Goal: Transaction & Acquisition: Obtain resource

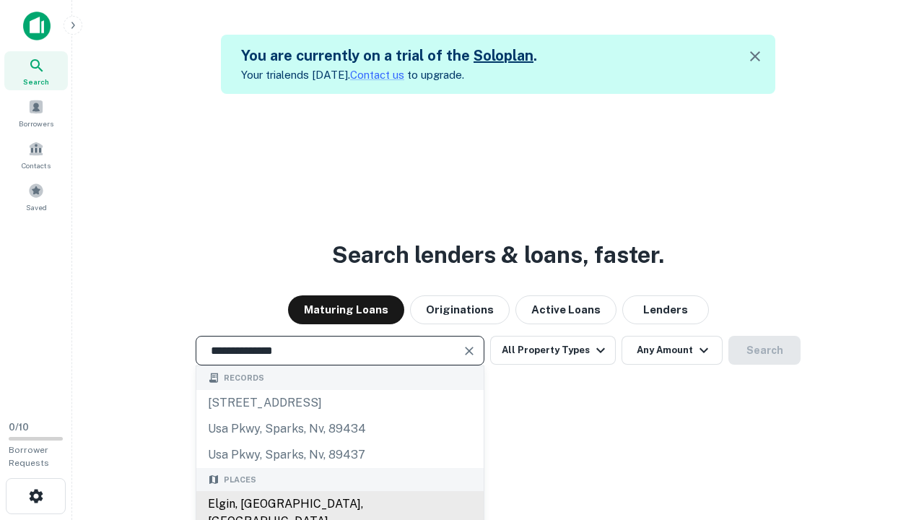
click at [339, 504] on div "Elgin, [GEOGRAPHIC_DATA], [GEOGRAPHIC_DATA]" at bounding box center [339, 512] width 287 height 43
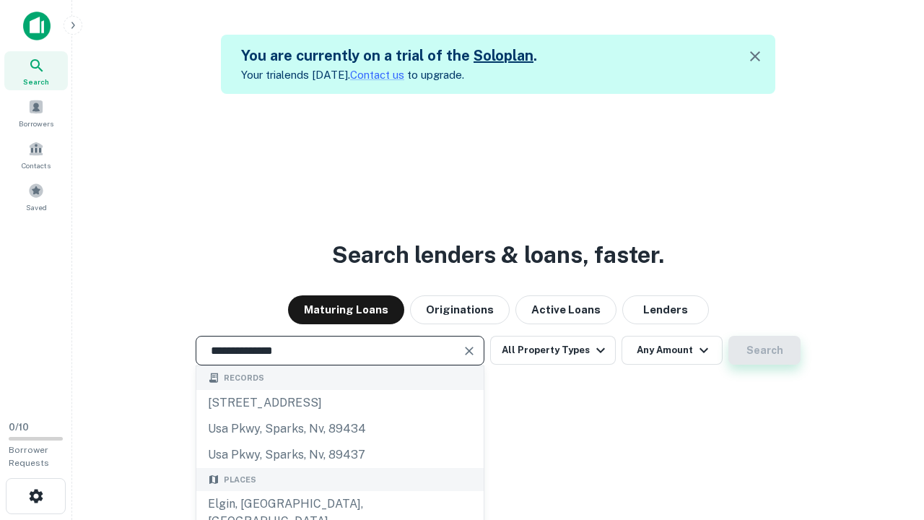
type input "**********"
click at [728, 336] on button "Search" at bounding box center [764, 350] width 72 height 29
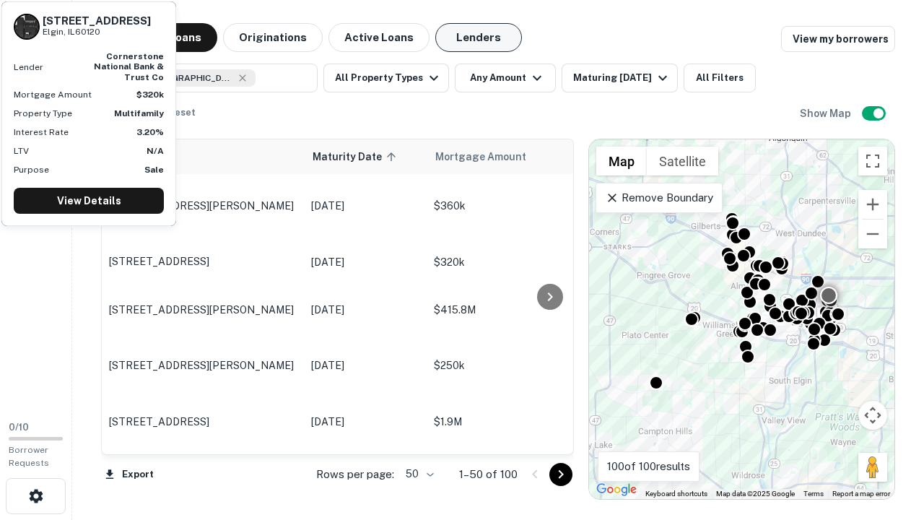
click at [478, 38] on button "Lenders" at bounding box center [478, 37] width 87 height 29
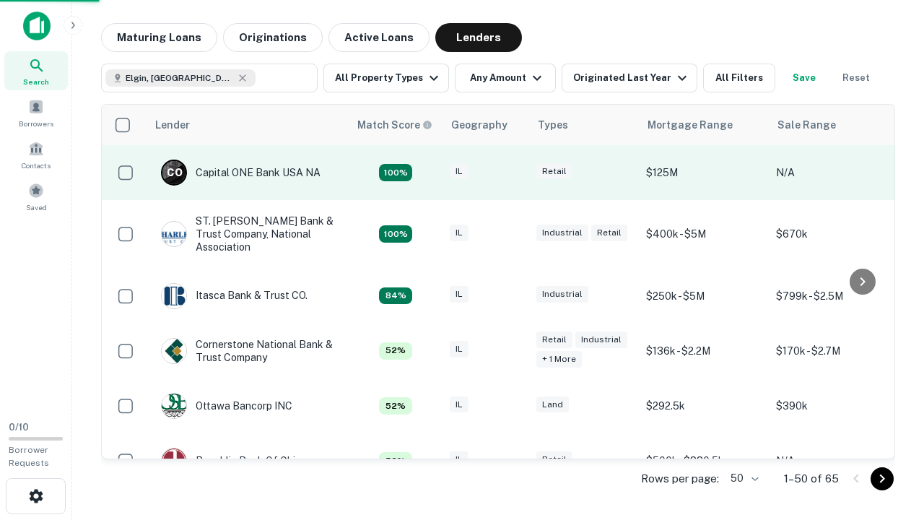
click at [512, 172] on div "IL" at bounding box center [486, 172] width 72 height 19
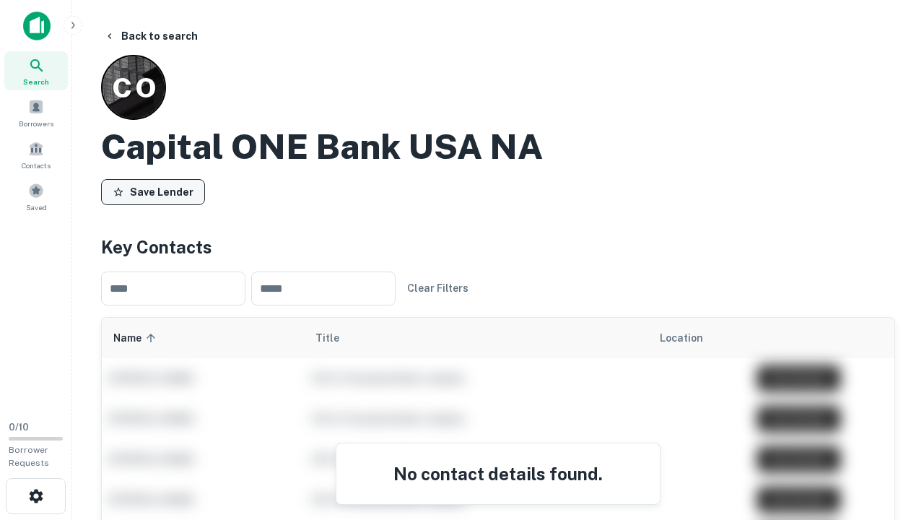
click at [153, 191] on button "Save Lender" at bounding box center [153, 192] width 104 height 26
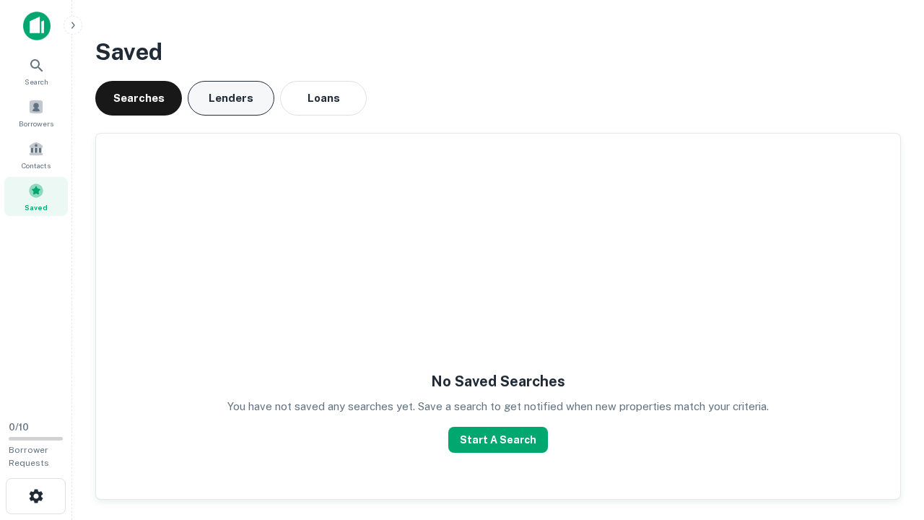
click at [231, 98] on button "Lenders" at bounding box center [231, 98] width 87 height 35
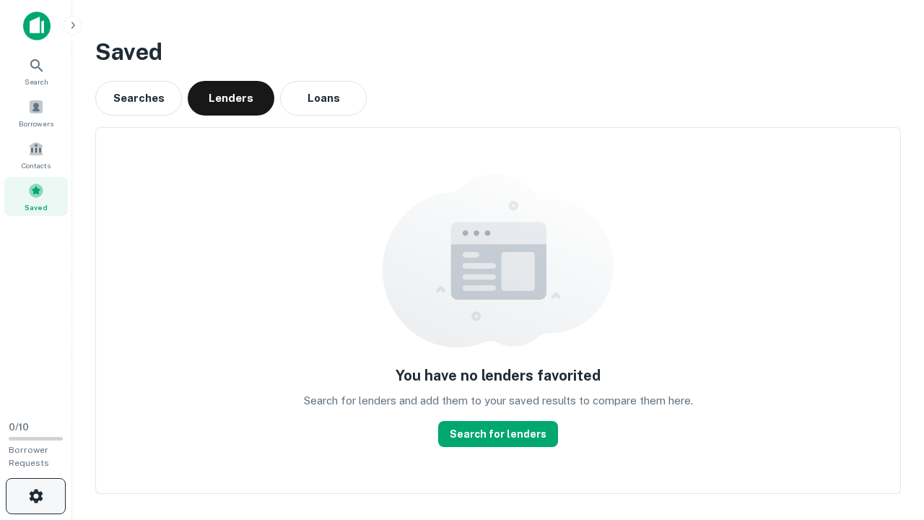
click at [35, 496] on icon "button" at bounding box center [35, 495] width 17 height 17
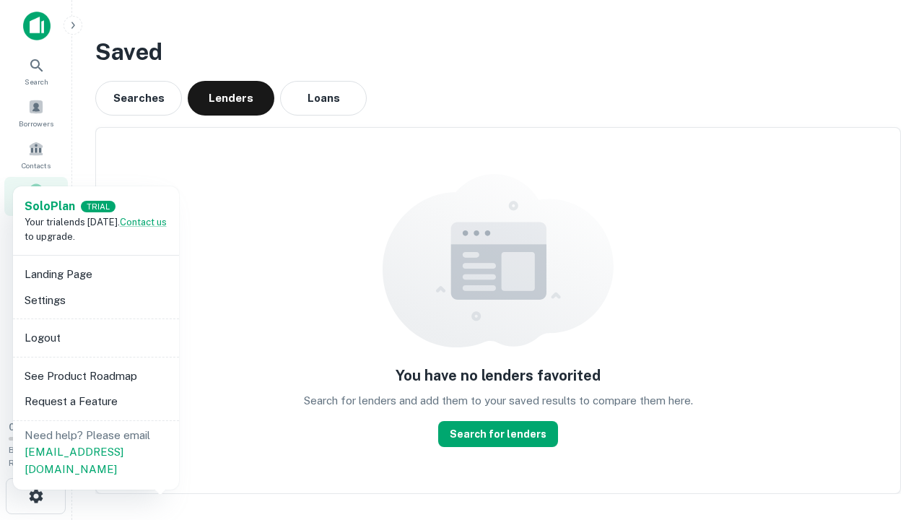
click at [95, 337] on li "Logout" at bounding box center [96, 338] width 154 height 26
